Goal: Information Seeking & Learning: Learn about a topic

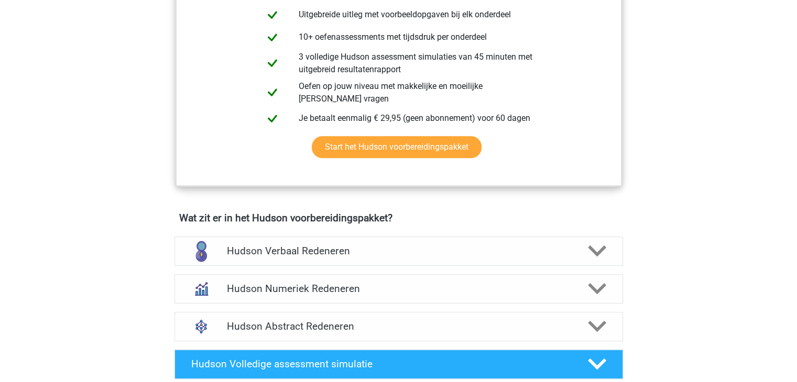
scroll to position [524, 0]
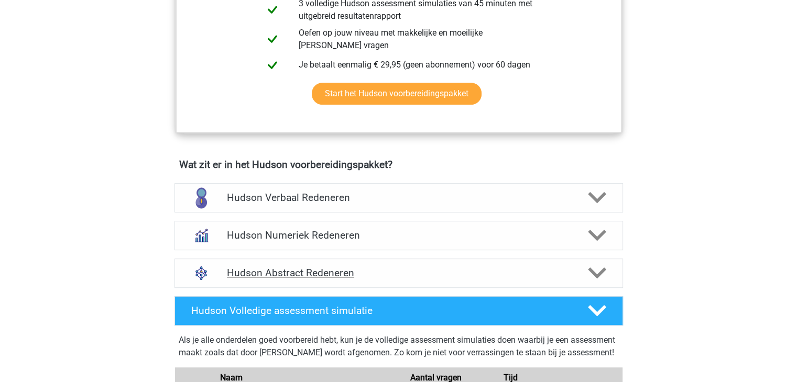
click at [601, 272] on polygon at bounding box center [597, 274] width 18 height 12
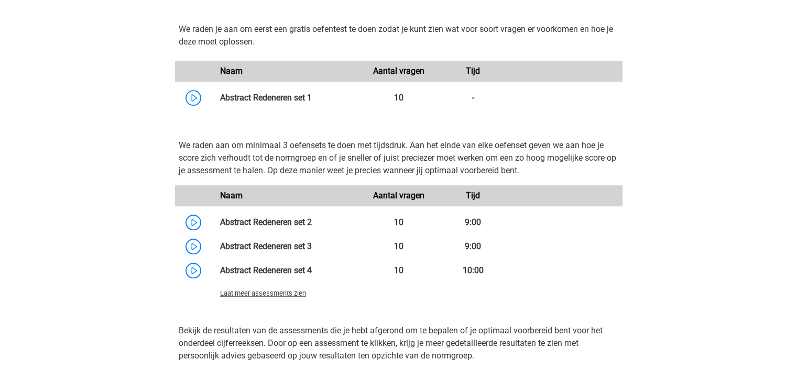
scroll to position [891, 0]
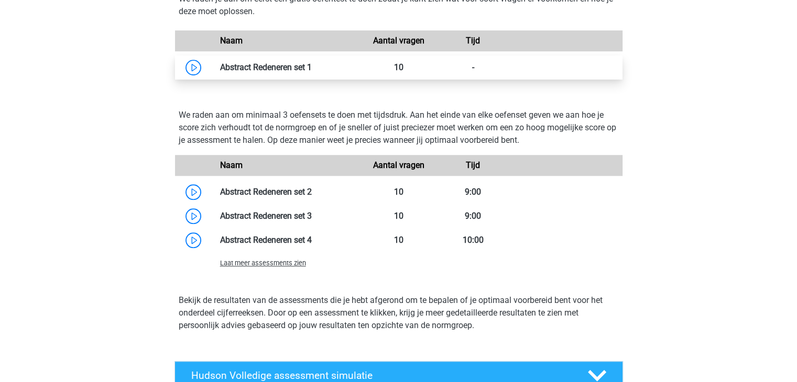
click at [312, 65] on link at bounding box center [312, 67] width 0 height 10
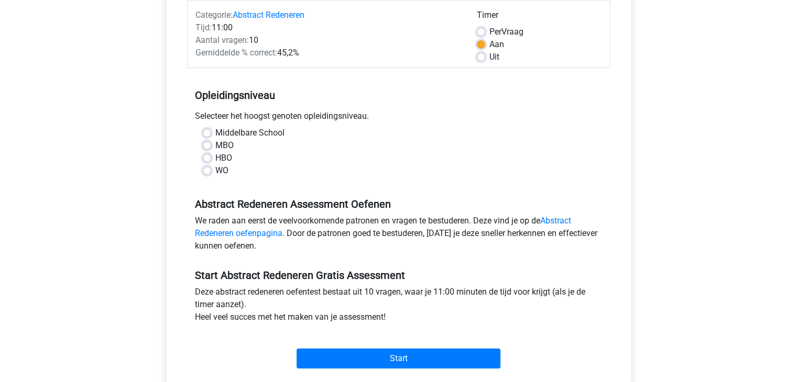
scroll to position [157, 0]
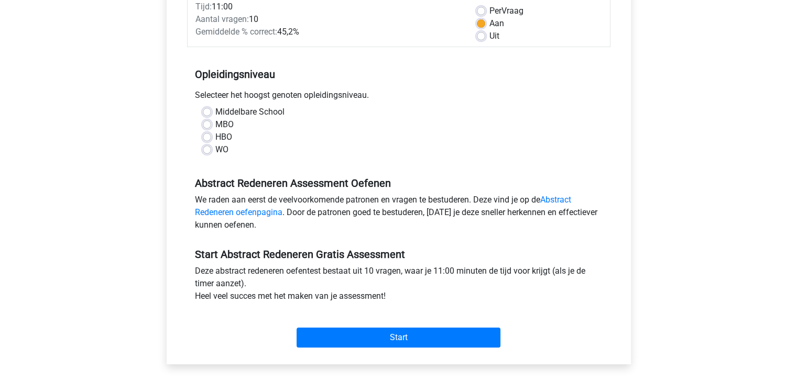
click at [215, 139] on label "HBO" at bounding box center [223, 137] width 17 height 13
click at [203, 139] on input "HBO" at bounding box center [207, 136] width 8 height 10
radio input "true"
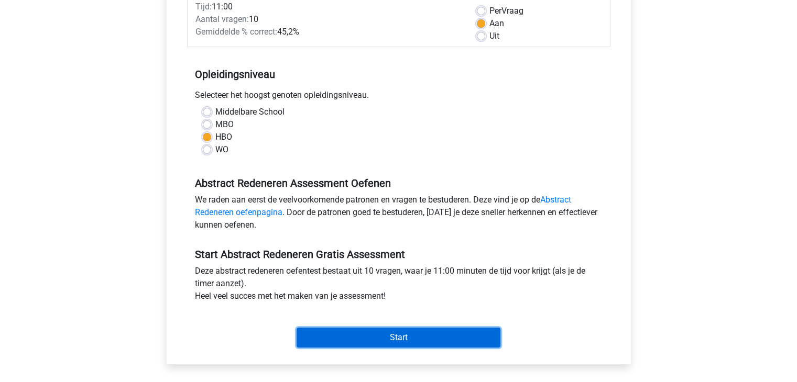
click at [438, 335] on input "Start" at bounding box center [399, 338] width 204 height 20
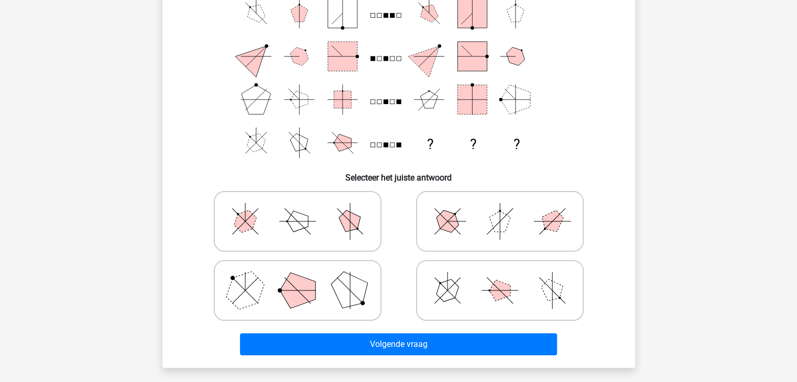
scroll to position [157, 0]
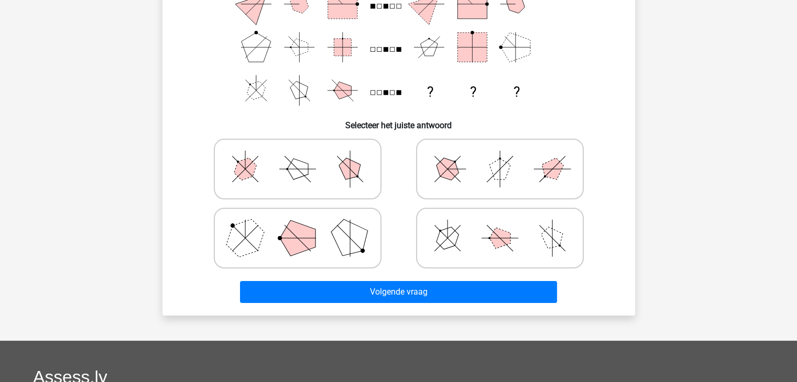
click at [294, 243] on polygon at bounding box center [298, 239] width 36 height 36
click at [298, 225] on input "radio" at bounding box center [301, 221] width 7 height 7
radio input "true"
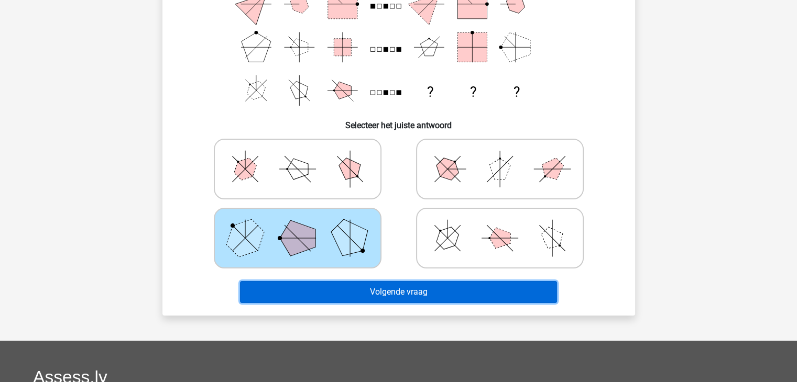
click at [388, 288] on button "Volgende vraag" at bounding box center [398, 292] width 317 height 22
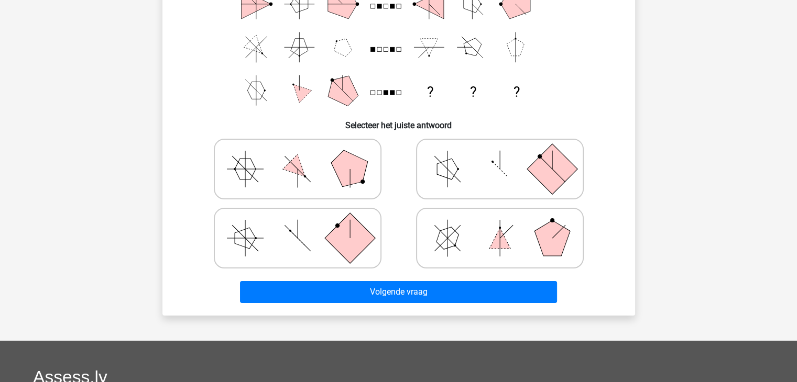
click at [500, 245] on polygon at bounding box center [499, 238] width 21 height 21
click at [500, 225] on input "radio" at bounding box center [503, 221] width 7 height 7
radio input "true"
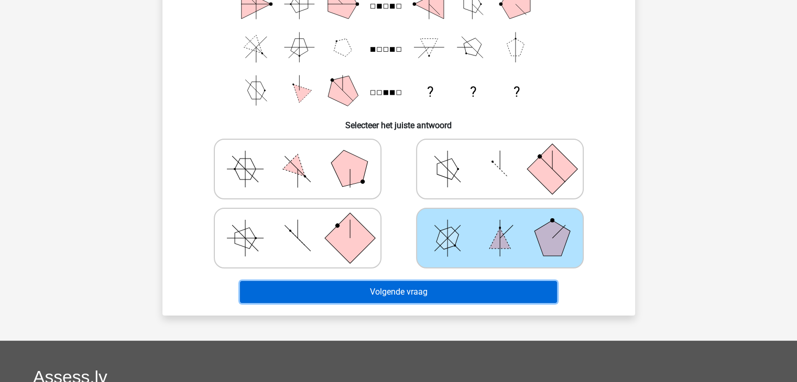
click at [474, 300] on button "Volgende vraag" at bounding box center [398, 292] width 317 height 22
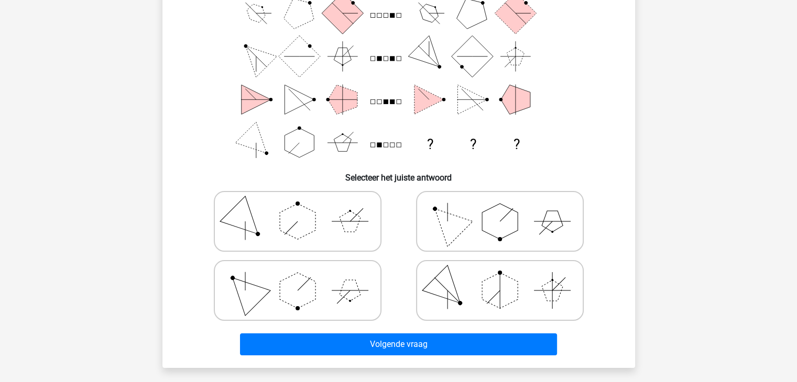
scroll to position [52, 0]
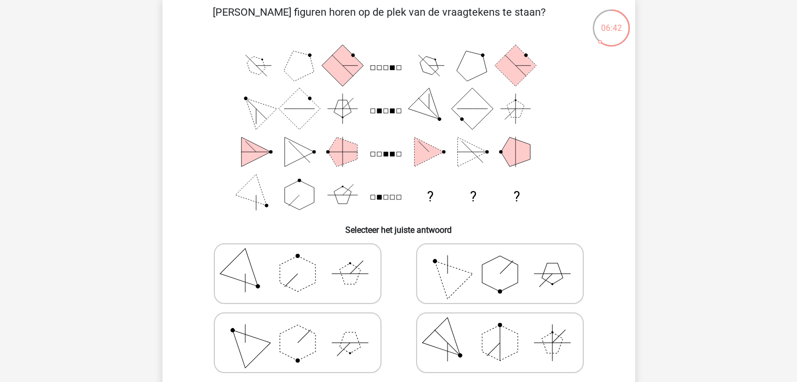
click at [529, 297] on icon at bounding box center [499, 274] width 157 height 52
click at [507, 261] on input "radio" at bounding box center [503, 257] width 7 height 7
radio input "true"
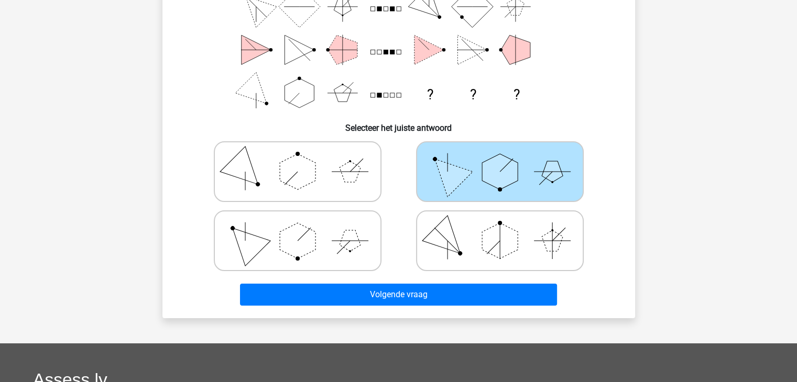
scroll to position [157, 0]
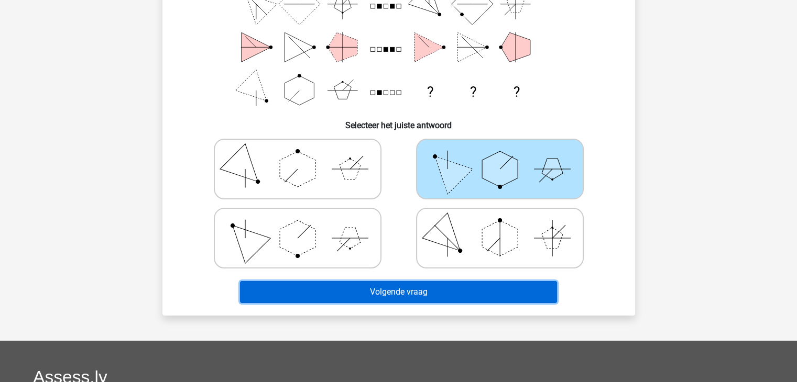
click at [477, 299] on button "Volgende vraag" at bounding box center [398, 292] width 317 height 22
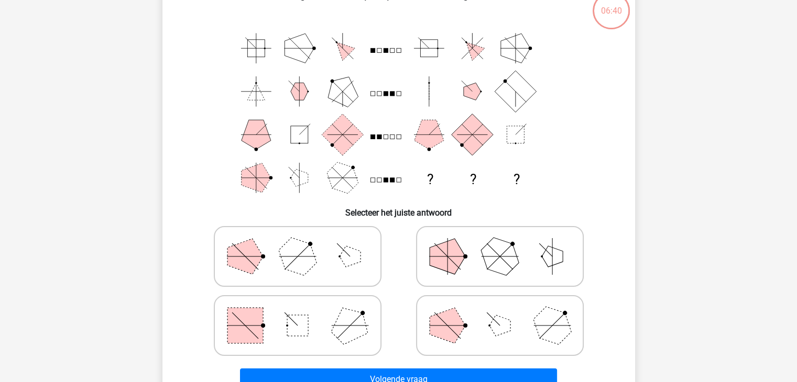
scroll to position [48, 0]
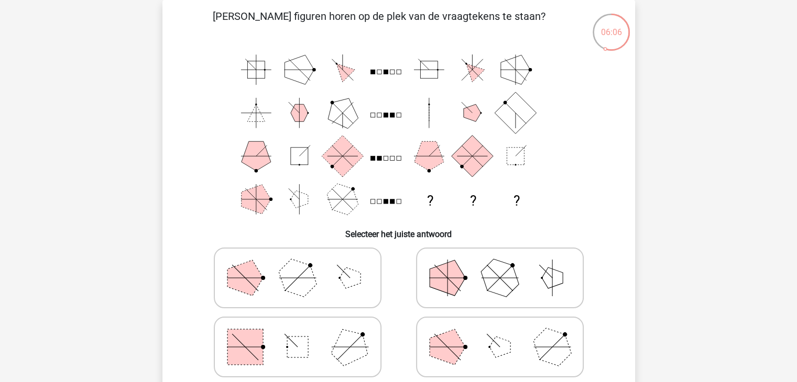
click at [537, 276] on icon at bounding box center [499, 278] width 157 height 52
click at [507, 265] on input "radio" at bounding box center [503, 261] width 7 height 7
radio input "true"
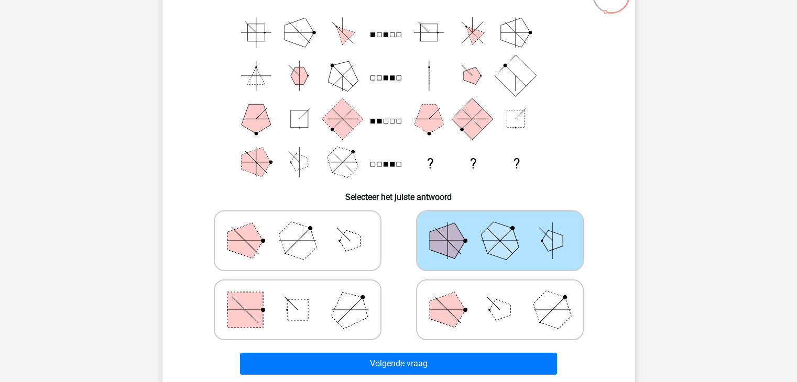
scroll to position [153, 0]
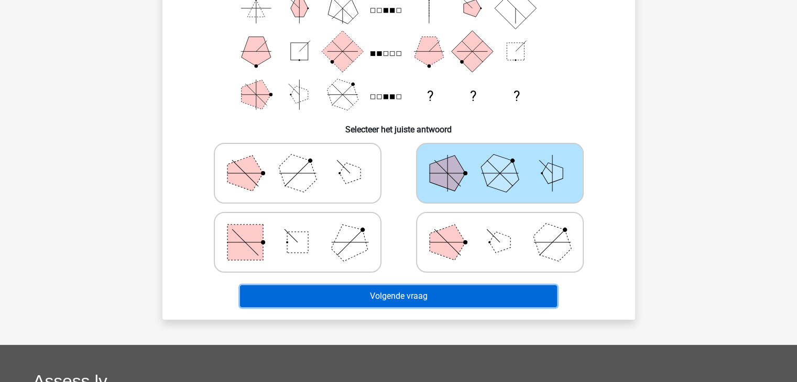
click at [482, 294] on button "Volgende vraag" at bounding box center [398, 296] width 317 height 22
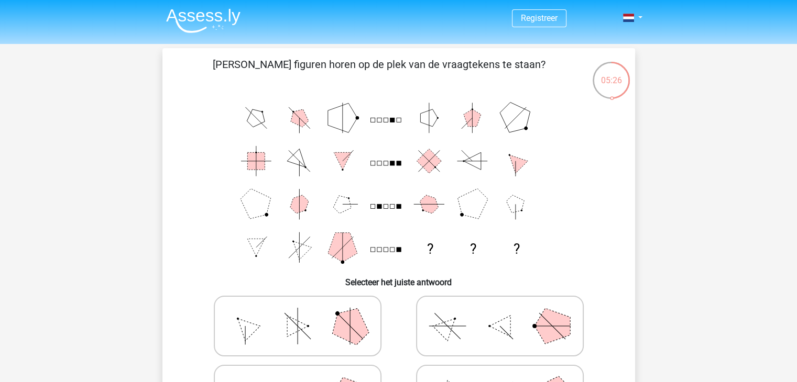
scroll to position [52, 0]
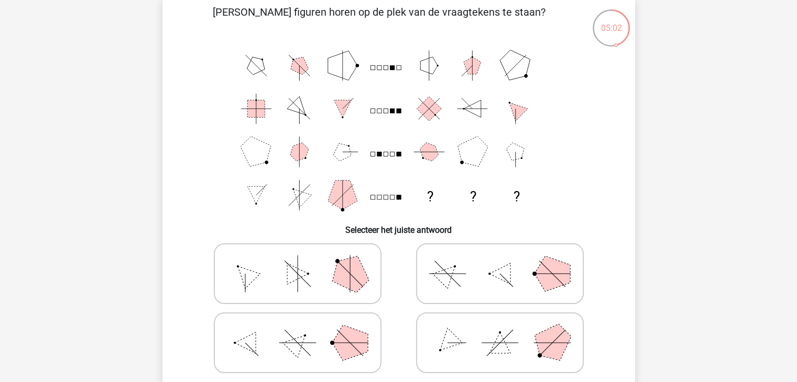
click at [291, 335] on icon at bounding box center [297, 343] width 157 height 52
click at [298, 330] on input "radio" at bounding box center [301, 326] width 7 height 7
radio input "true"
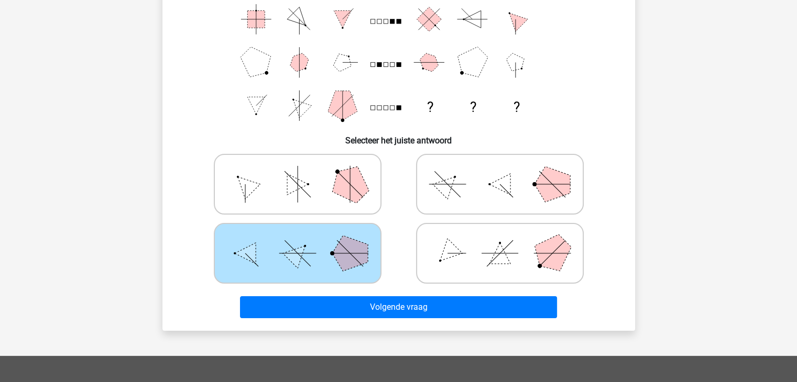
scroll to position [157, 0]
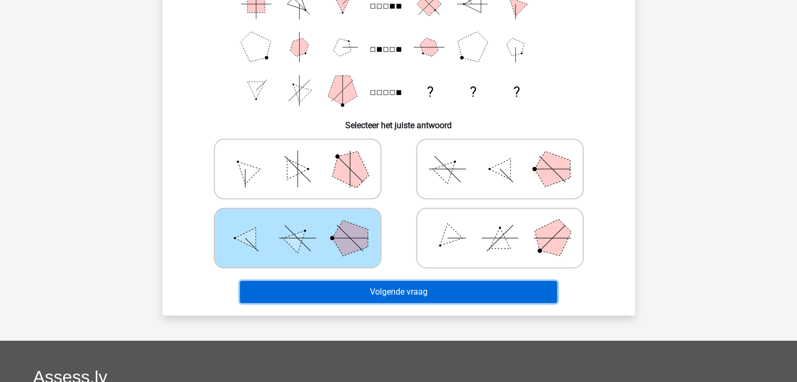
click at [477, 297] on button "Volgende vraag" at bounding box center [398, 292] width 317 height 22
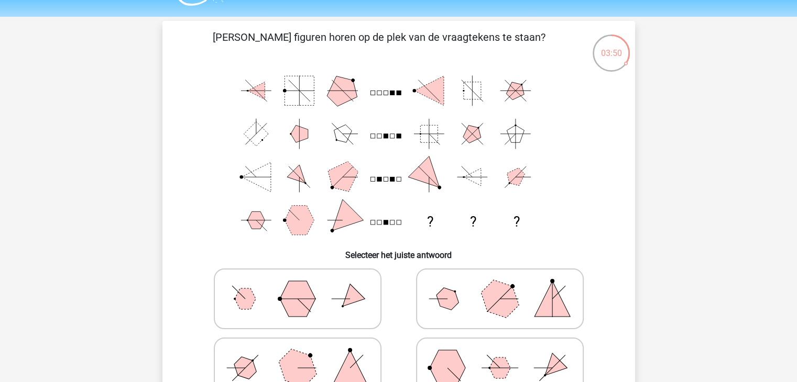
scroll to position [52, 0]
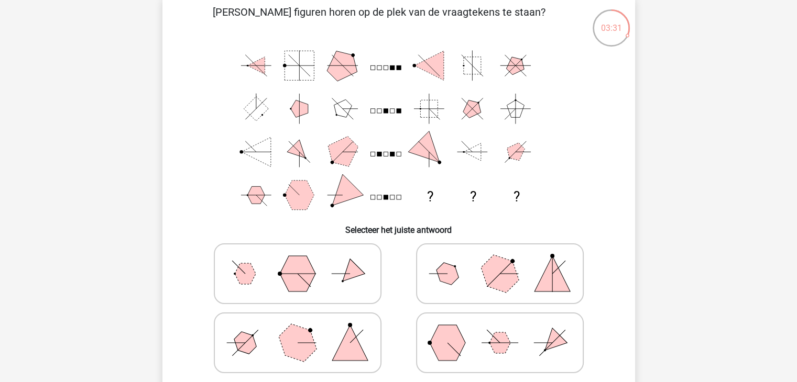
click at [484, 289] on icon at bounding box center [499, 274] width 157 height 52
click at [500, 261] on input "radio" at bounding box center [503, 257] width 7 height 7
radio input "true"
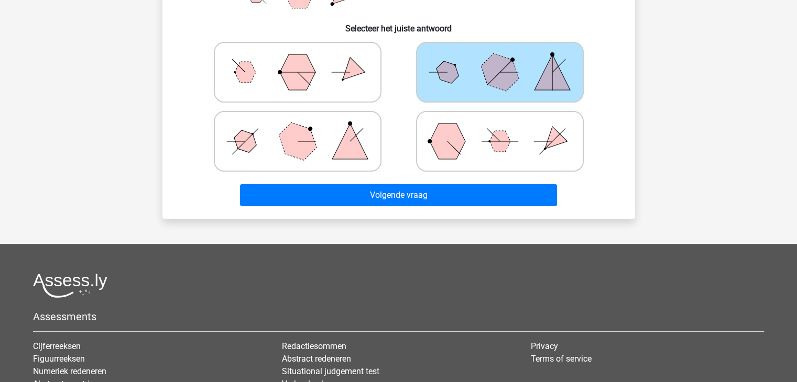
scroll to position [262, 0]
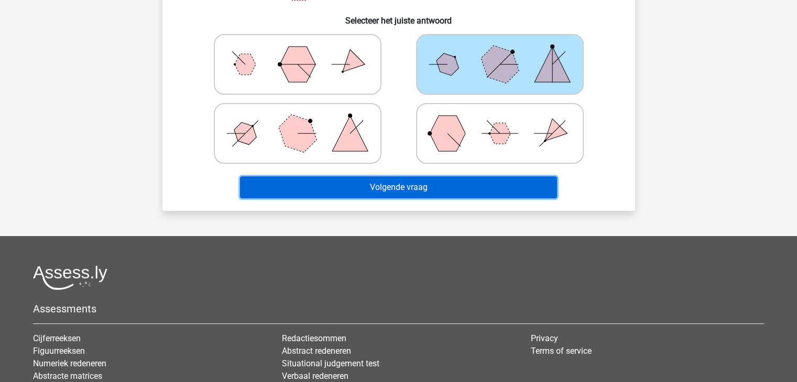
click at [409, 186] on button "Volgende vraag" at bounding box center [398, 188] width 317 height 22
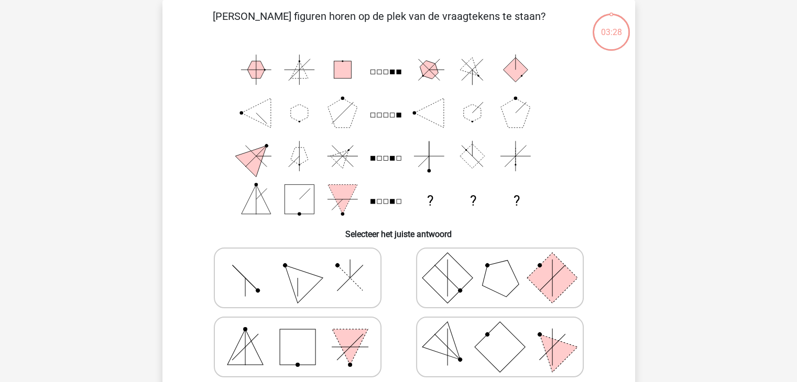
scroll to position [48, 0]
click at [334, 283] on icon at bounding box center [297, 278] width 157 height 52
click at [304, 265] on input "radio" at bounding box center [301, 261] width 7 height 7
radio input "true"
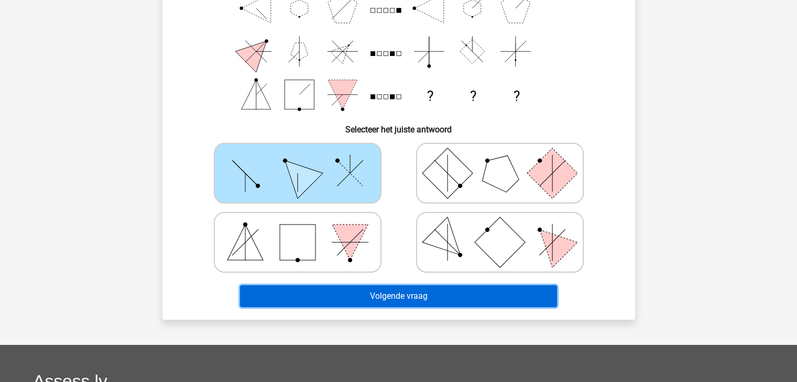
click at [477, 304] on button "Volgende vraag" at bounding box center [398, 296] width 317 height 22
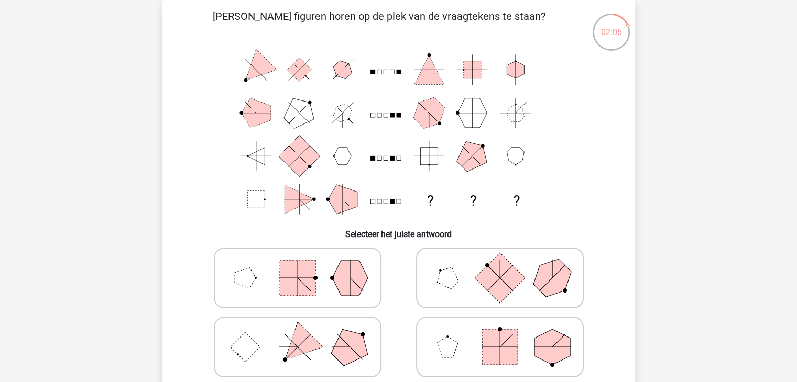
click at [325, 350] on icon at bounding box center [297, 347] width 157 height 52
click at [304, 334] on input "radio" at bounding box center [301, 330] width 7 height 7
radio input "true"
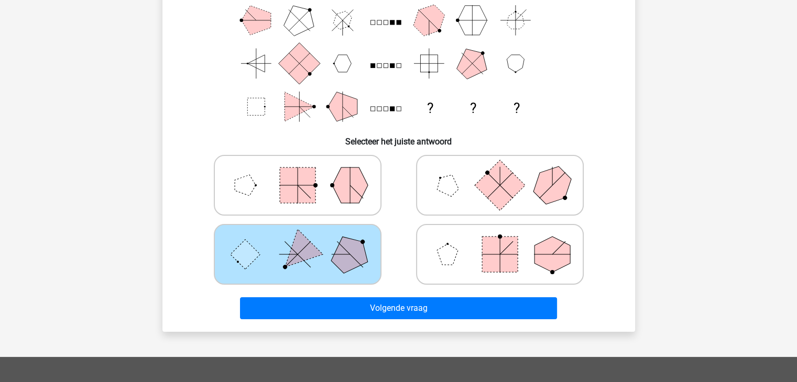
scroll to position [153, 0]
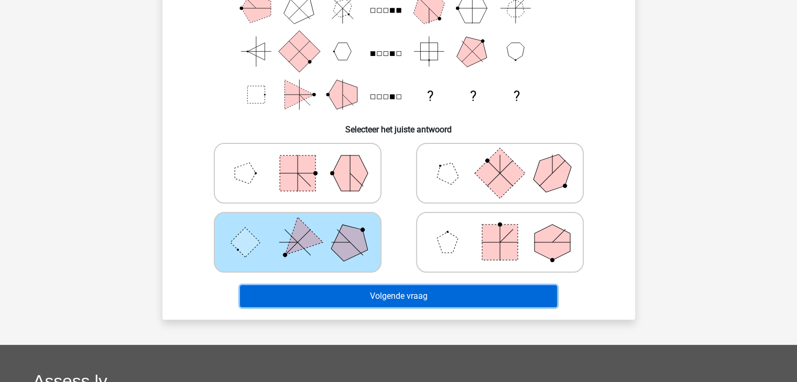
click at [501, 291] on button "Volgende vraag" at bounding box center [398, 296] width 317 height 22
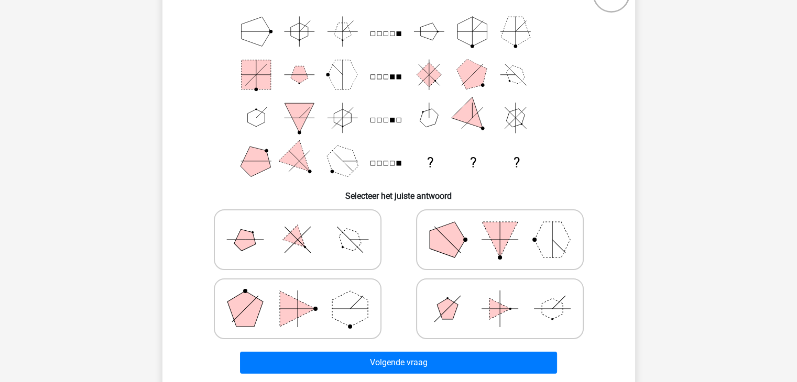
scroll to position [105, 0]
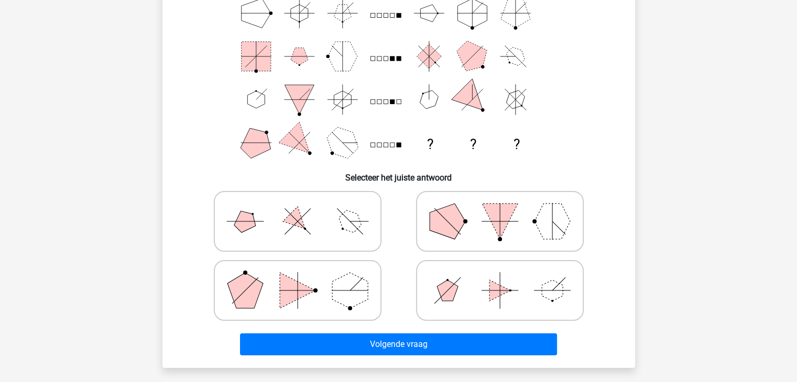
click at [532, 282] on icon at bounding box center [499, 291] width 157 height 52
click at [507, 278] on input "radio" at bounding box center [503, 274] width 7 height 7
radio input "true"
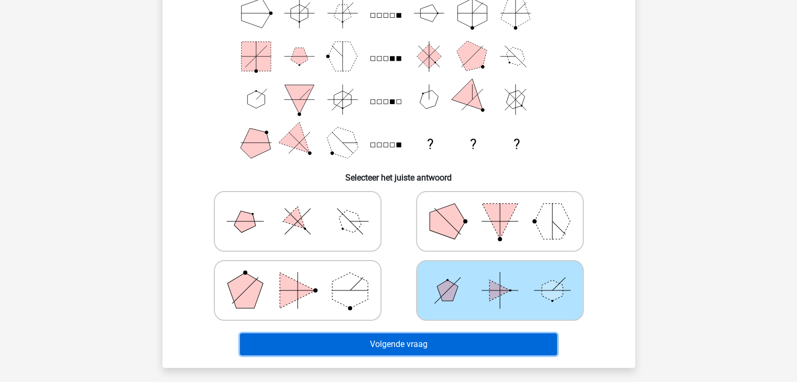
click at [488, 338] on button "Volgende vraag" at bounding box center [398, 345] width 317 height 22
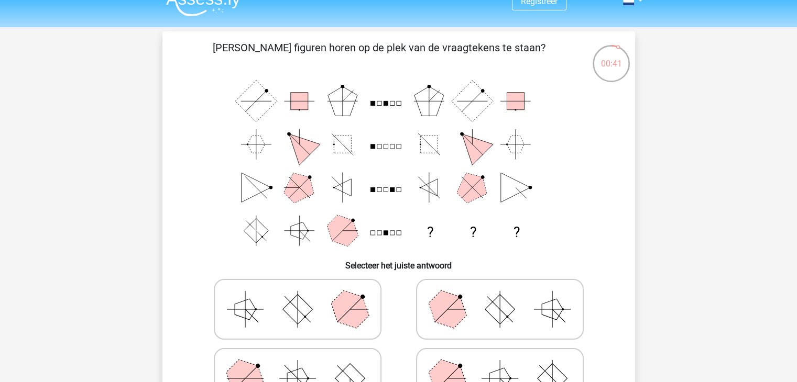
scroll to position [0, 0]
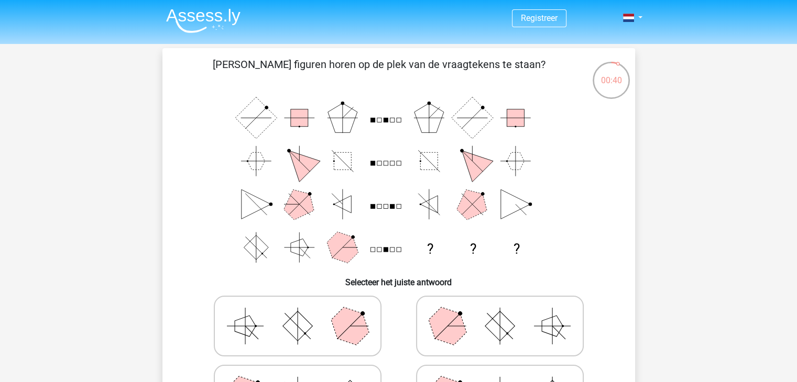
click at [311, 330] on icon at bounding box center [297, 326] width 157 height 52
click at [304, 313] on input "radio" at bounding box center [301, 309] width 7 height 7
radio input "true"
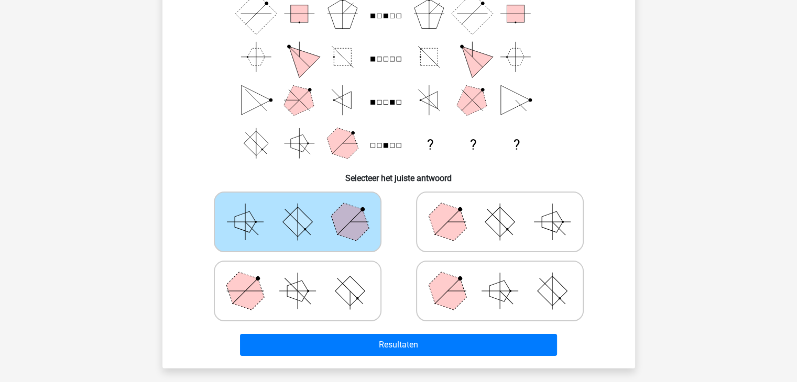
scroll to position [105, 0]
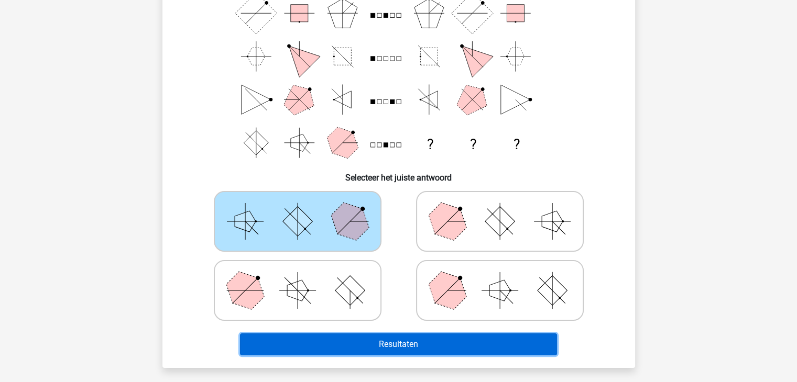
click at [444, 350] on button "Resultaten" at bounding box center [398, 345] width 317 height 22
